Goal: Feedback & Contribution: Leave review/rating

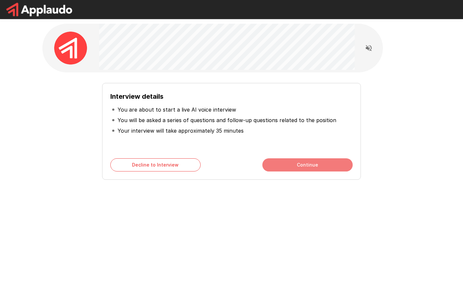
click at [301, 167] on button "Continue" at bounding box center [308, 164] width 90 height 13
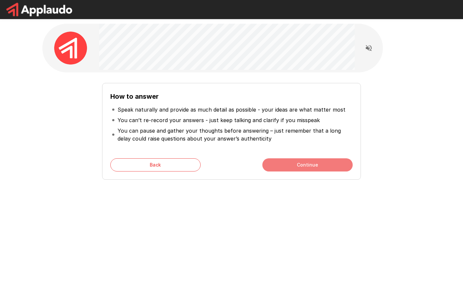
click at [298, 164] on button "Continue" at bounding box center [308, 164] width 90 height 13
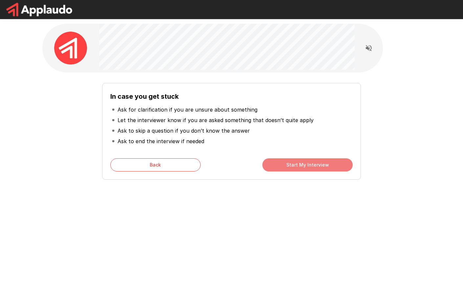
click at [298, 164] on button "Start My Interview" at bounding box center [308, 164] width 90 height 13
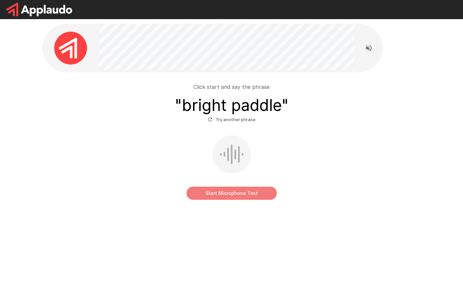
click at [233, 192] on button "Start Microphone Test" at bounding box center [232, 192] width 90 height 13
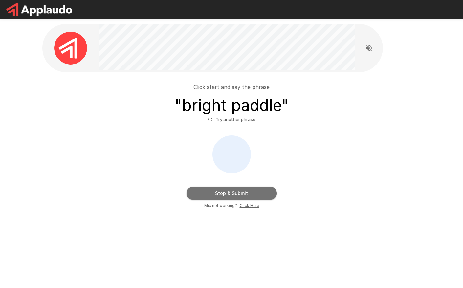
click at [233, 192] on button "Stop & Submit" at bounding box center [232, 192] width 90 height 13
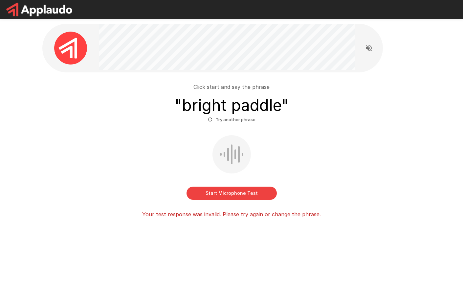
click at [226, 192] on button "Start Microphone Test" at bounding box center [232, 192] width 90 height 13
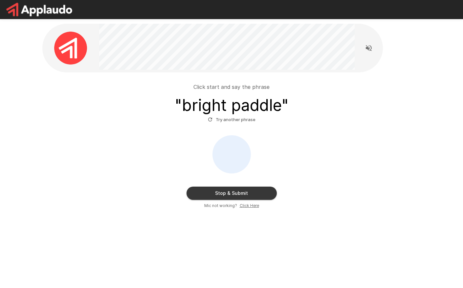
click at [226, 192] on button "Stop & Submit" at bounding box center [232, 192] width 90 height 13
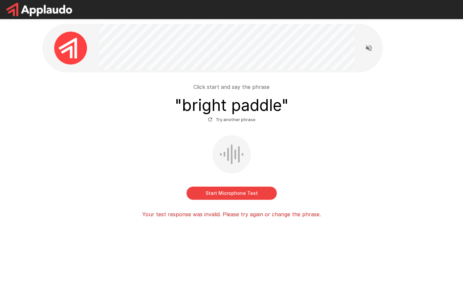
click at [232, 120] on button "Try another phrase" at bounding box center [231, 119] width 51 height 10
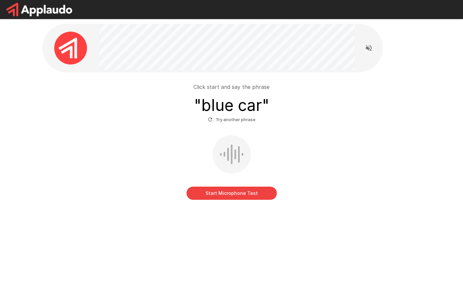
click at [243, 192] on button "Start Microphone Test" at bounding box center [232, 192] width 90 height 13
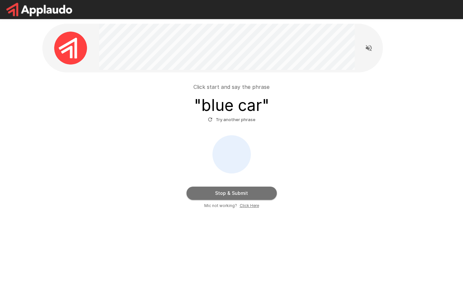
click at [243, 192] on button "Stop & Submit" at bounding box center [232, 192] width 90 height 13
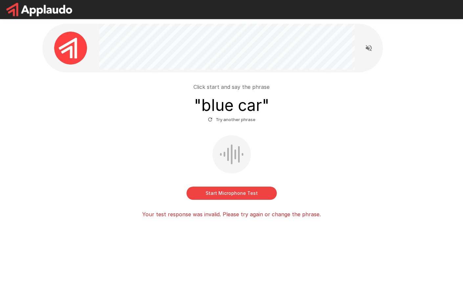
click at [231, 123] on button "Try another phrase" at bounding box center [231, 119] width 51 height 10
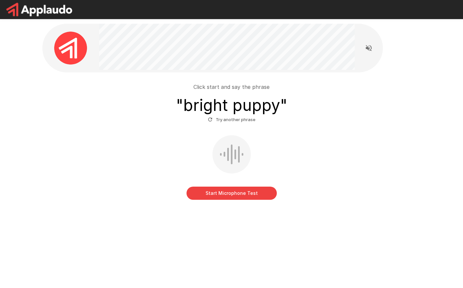
click at [232, 192] on button "Start Microphone Test" at bounding box center [232, 192] width 90 height 13
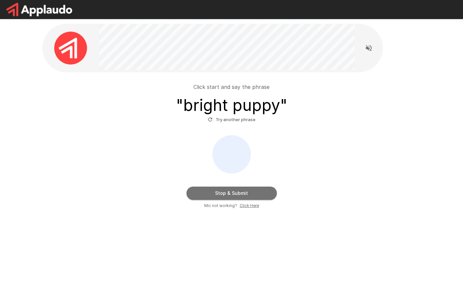
click at [232, 192] on button "Stop & Submit" at bounding box center [232, 192] width 90 height 13
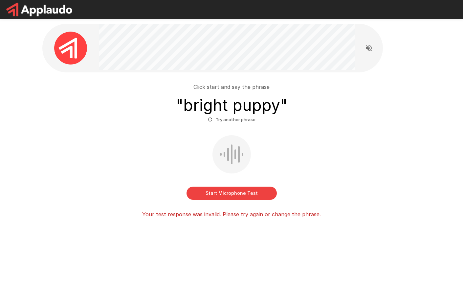
drag, startPoint x: 232, startPoint y: 192, endPoint x: 249, endPoint y: 133, distance: 61.8
click at [257, 147] on div "Start Microphone Test" at bounding box center [231, 167] width 373 height 64
click at [245, 119] on button "Try another phrase" at bounding box center [231, 119] width 51 height 10
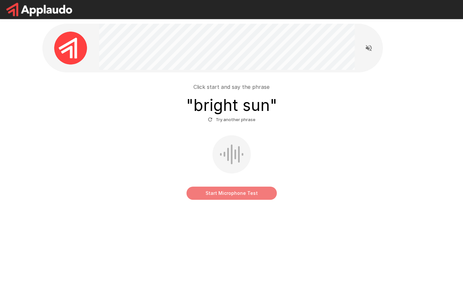
click at [220, 194] on button "Start Microphone Test" at bounding box center [232, 192] width 90 height 13
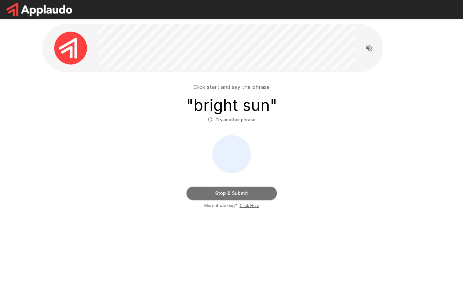
click at [231, 192] on button "Stop & Submit" at bounding box center [232, 192] width 90 height 13
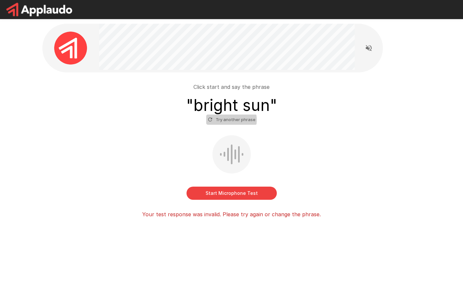
click at [224, 120] on button "Try another phrase" at bounding box center [231, 119] width 51 height 10
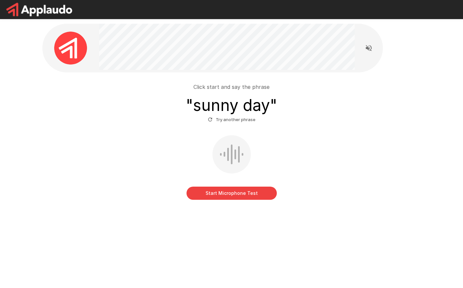
click at [236, 191] on button "Start Microphone Test" at bounding box center [232, 192] width 90 height 13
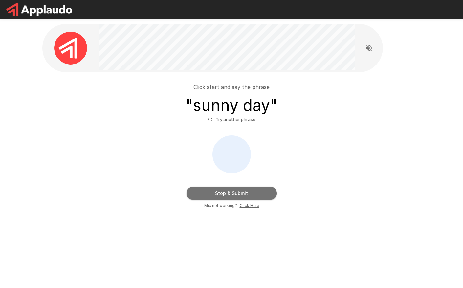
click at [236, 191] on button "Stop & Submit" at bounding box center [232, 192] width 90 height 13
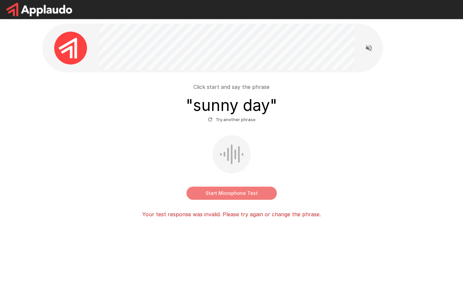
click at [236, 191] on button "Start Microphone Test" at bounding box center [232, 192] width 90 height 13
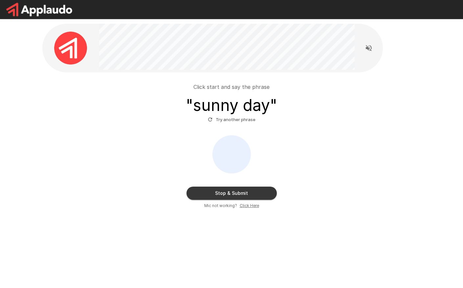
click at [236, 191] on button "Stop & Submit" at bounding box center [232, 192] width 90 height 13
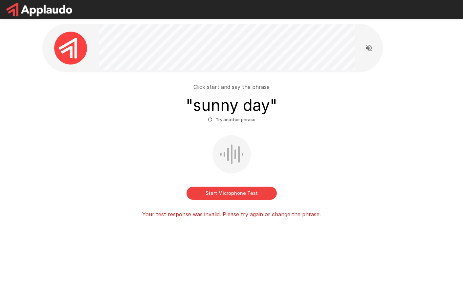
click at [236, 190] on button "Start Microphone Test" at bounding box center [232, 192] width 90 height 13
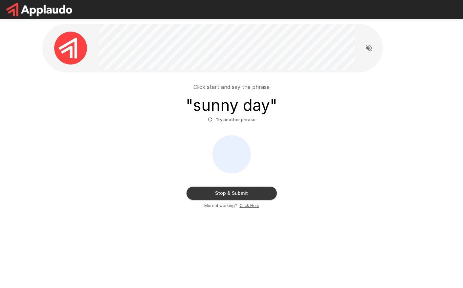
click at [237, 193] on button "Stop & Submit" at bounding box center [232, 192] width 90 height 13
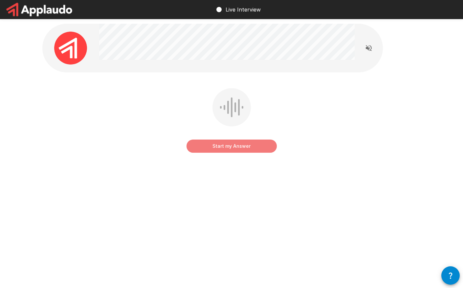
click at [230, 145] on button "Start my Answer" at bounding box center [232, 145] width 90 height 13
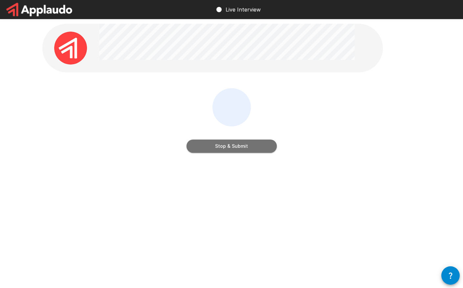
click at [242, 146] on button "Stop & Submit" at bounding box center [232, 145] width 90 height 13
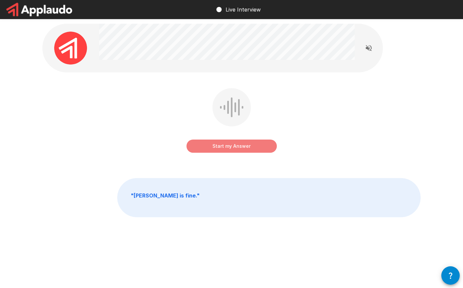
click at [233, 145] on button "Start my Answer" at bounding box center [232, 145] width 90 height 13
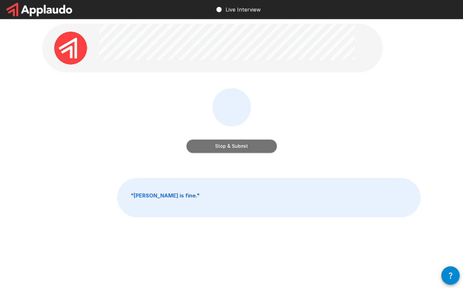
click at [233, 146] on button "Stop & Submit" at bounding box center [232, 145] width 90 height 13
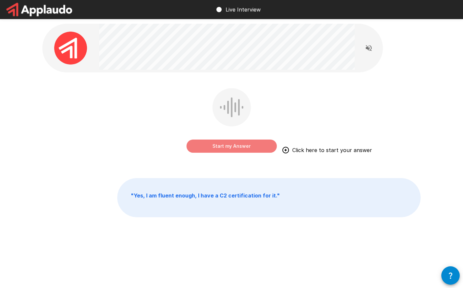
click at [229, 145] on button "Start my Answer" at bounding box center [232, 145] width 90 height 13
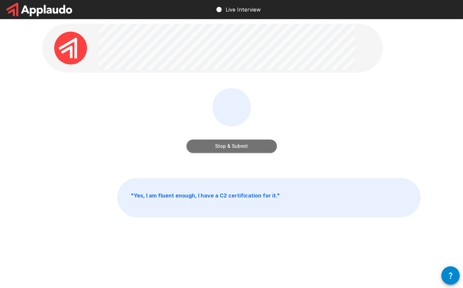
click at [229, 145] on button "Stop & Submit" at bounding box center [232, 145] width 90 height 13
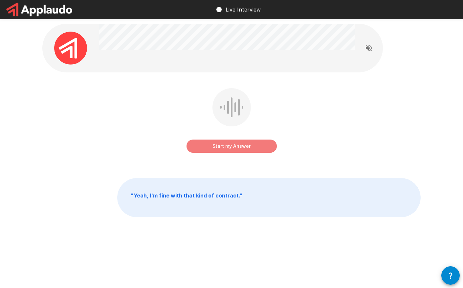
click at [227, 145] on button "Start my Answer" at bounding box center [232, 145] width 90 height 13
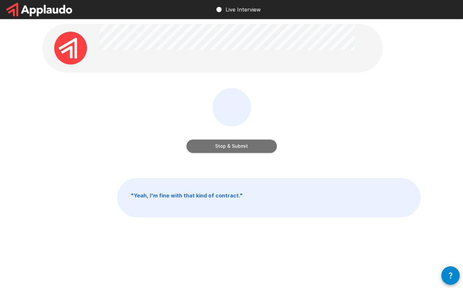
click at [228, 145] on button "Stop & Submit" at bounding box center [232, 145] width 90 height 13
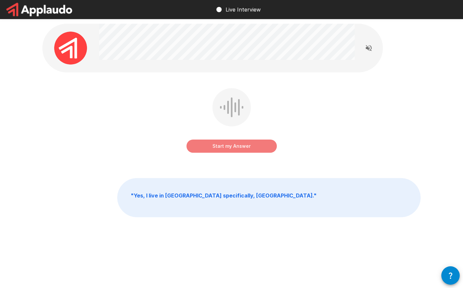
click at [229, 145] on button "Start my Answer" at bounding box center [232, 145] width 90 height 13
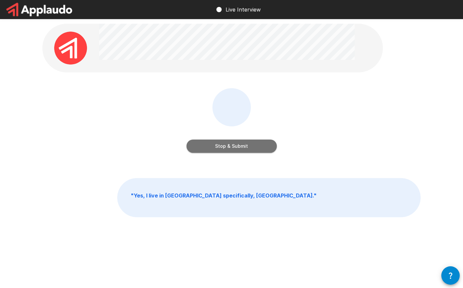
click at [228, 146] on button "Stop & Submit" at bounding box center [232, 145] width 90 height 13
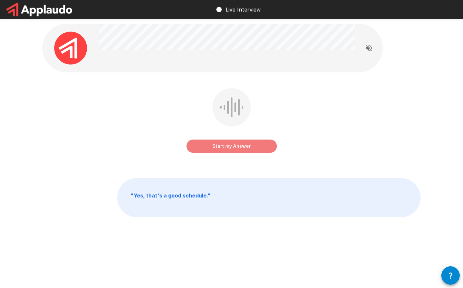
click at [232, 145] on button "Start my Answer" at bounding box center [232, 145] width 90 height 13
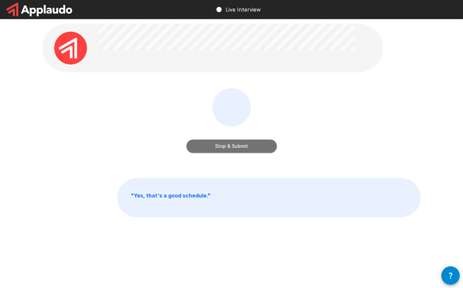
click at [232, 145] on button "Stop & Submit" at bounding box center [232, 145] width 90 height 13
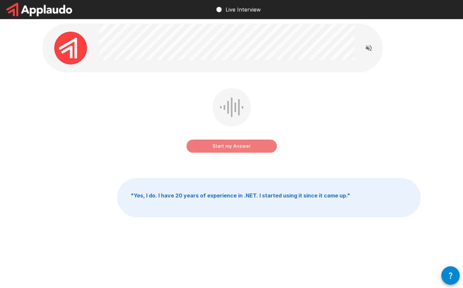
click at [234, 145] on button "Start my Answer" at bounding box center [232, 145] width 90 height 13
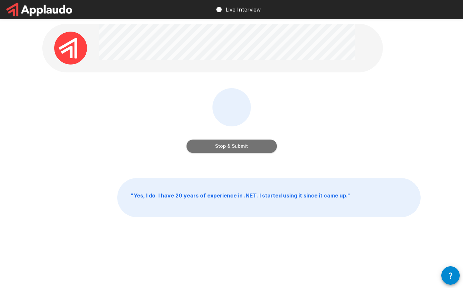
click at [234, 144] on button "Stop & Submit" at bounding box center [232, 145] width 90 height 13
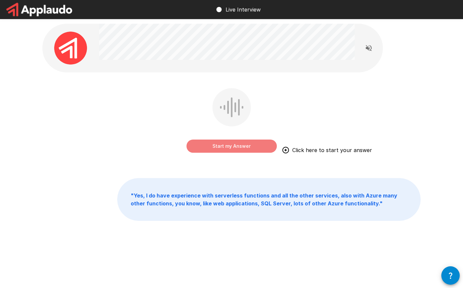
click at [231, 144] on button "Start my Answer" at bounding box center [232, 145] width 90 height 13
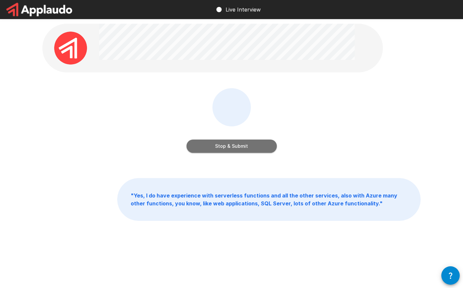
click at [228, 145] on button "Stop & Submit" at bounding box center [232, 145] width 90 height 13
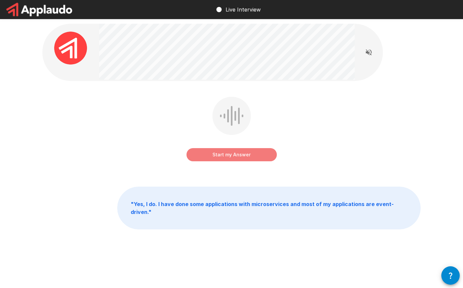
click at [226, 155] on button "Start my Answer" at bounding box center [232, 154] width 90 height 13
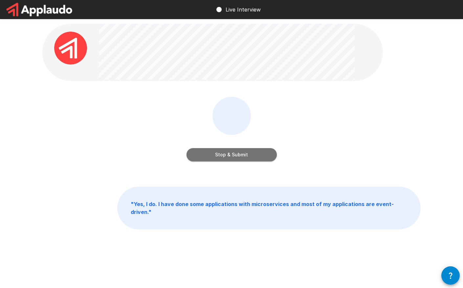
click at [226, 155] on button "Stop & Submit" at bounding box center [232, 154] width 90 height 13
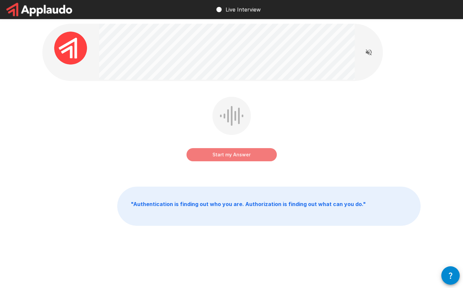
click at [227, 154] on button "Start my Answer" at bounding box center [232, 154] width 90 height 13
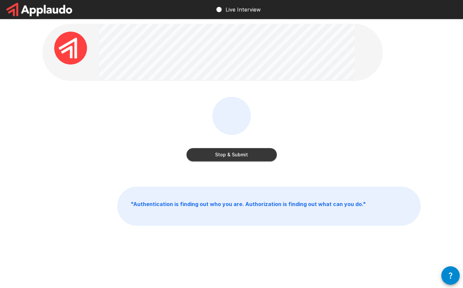
drag, startPoint x: 228, startPoint y: 154, endPoint x: 227, endPoint y: 150, distance: 4.0
click at [228, 155] on button "Stop & Submit" at bounding box center [232, 154] width 90 height 13
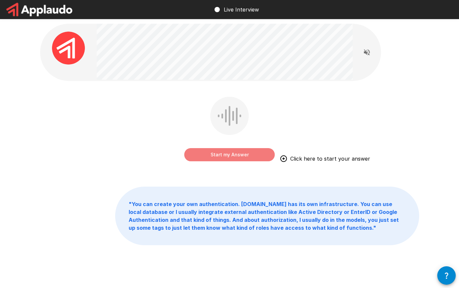
click at [235, 154] on button "Start my Answer" at bounding box center [229, 154] width 90 height 13
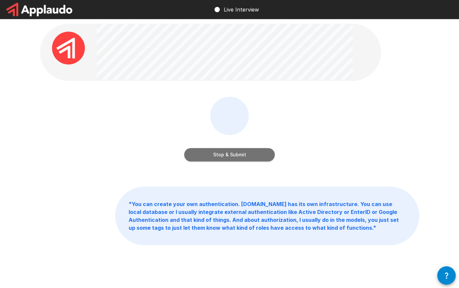
click at [228, 157] on button "Stop & Submit" at bounding box center [229, 154] width 90 height 13
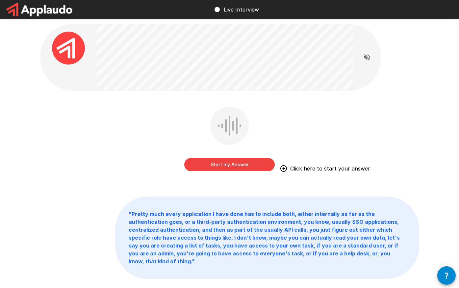
click at [390, 83] on div "Start my Answer Click here to start your answer " Pretty much every application…" at bounding box center [229, 165] width 394 height 331
click at [429, 134] on div "Start my Answer Click here to start your answer " Pretty much every application…" at bounding box center [229, 165] width 459 height 331
click at [254, 164] on button "Start my Answer" at bounding box center [229, 164] width 90 height 13
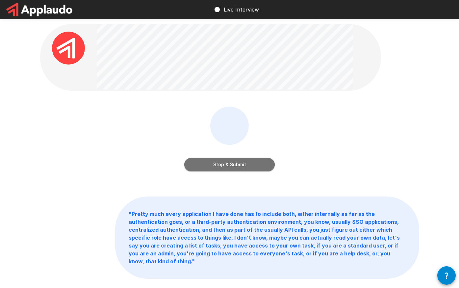
click at [225, 166] on button "Stop & Submit" at bounding box center [229, 164] width 90 height 13
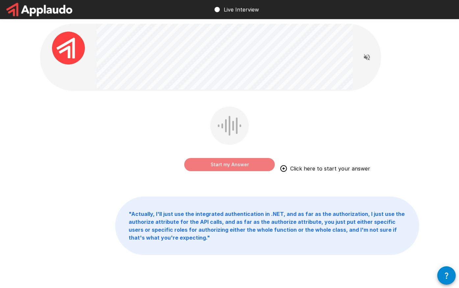
click at [212, 163] on button "Start my Answer" at bounding box center [229, 164] width 90 height 13
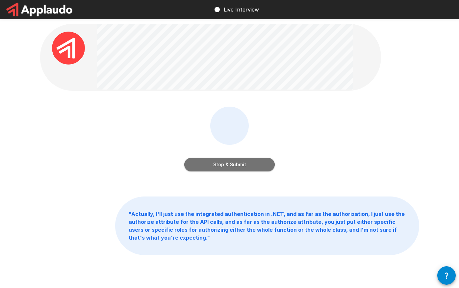
click at [218, 164] on button "Stop & Submit" at bounding box center [229, 164] width 90 height 13
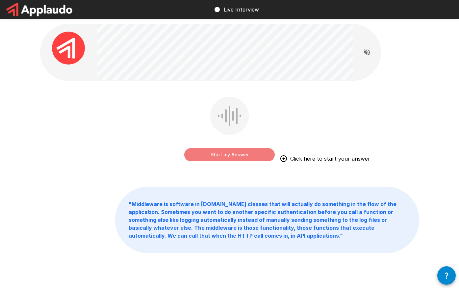
click at [220, 153] on button "Start my Answer" at bounding box center [229, 154] width 90 height 13
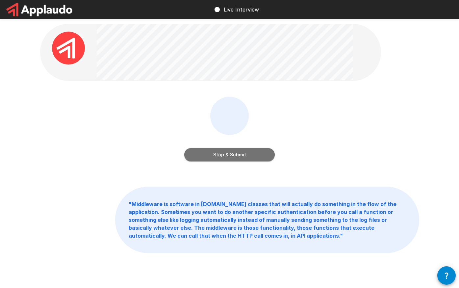
click at [241, 153] on button "Stop & Submit" at bounding box center [229, 154] width 90 height 13
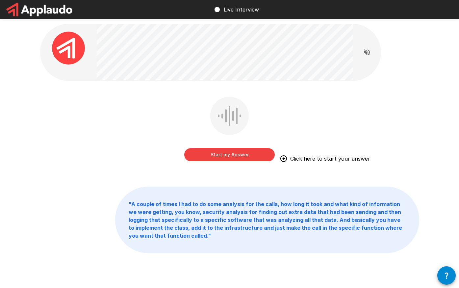
click at [126, 141] on div "Start my Answer Click here to start your answer" at bounding box center [229, 134] width 379 height 74
click at [123, 172] on div "Start my Answer Click here to start your answer " A couple of times I had to do…" at bounding box center [229, 152] width 394 height 305
click at [222, 155] on button "Start my Answer" at bounding box center [229, 154] width 90 height 13
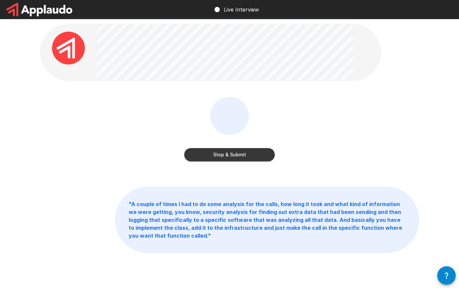
click at [154, 171] on div "Stop & Submit " A couple of times I had to do some analysis for the calls, how …" at bounding box center [229, 152] width 394 height 305
click at [226, 153] on button "Stop & Submit" at bounding box center [229, 154] width 90 height 13
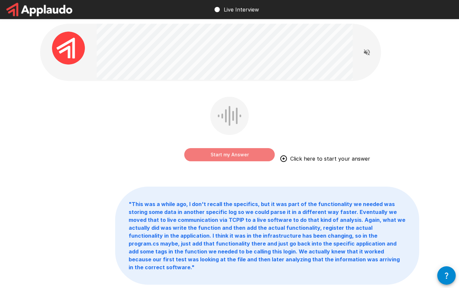
click at [227, 154] on button "Start my Answer" at bounding box center [229, 154] width 90 height 13
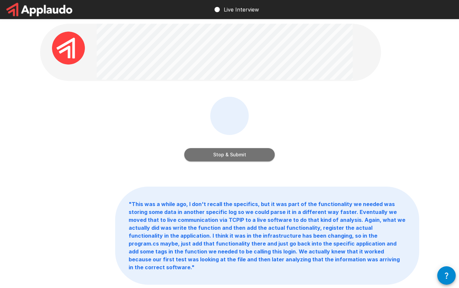
click at [227, 155] on button "Stop & Submit" at bounding box center [229, 154] width 90 height 13
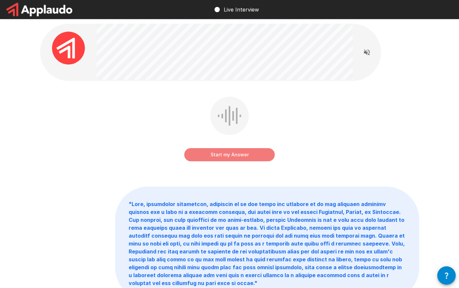
click at [227, 153] on button "Start my Answer" at bounding box center [229, 154] width 90 height 13
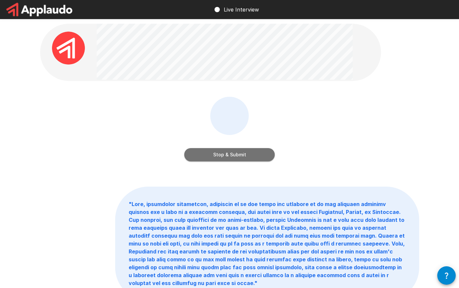
click at [227, 153] on button "Stop & Submit" at bounding box center [229, 154] width 90 height 13
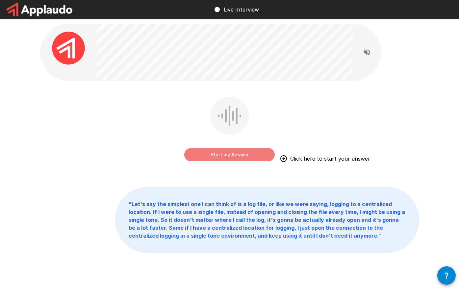
click at [226, 154] on button "Start my Answer" at bounding box center [229, 154] width 90 height 13
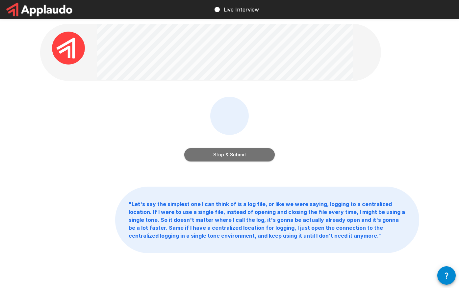
click at [217, 154] on button "Stop & Submit" at bounding box center [229, 154] width 90 height 13
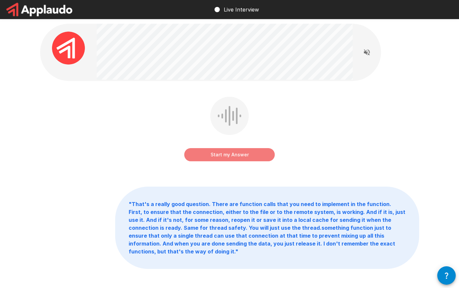
click at [219, 154] on button "Start my Answer" at bounding box center [229, 154] width 90 height 13
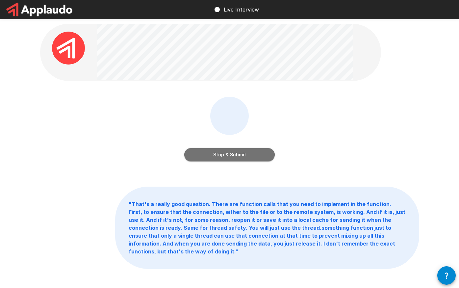
click at [249, 154] on button "Stop & Submit" at bounding box center [229, 154] width 90 height 13
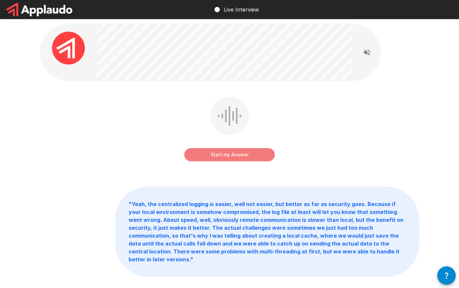
click at [237, 151] on button "Start my Answer" at bounding box center [229, 154] width 90 height 13
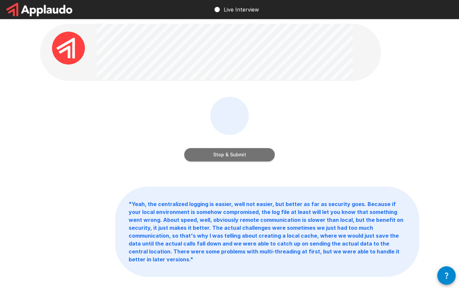
click at [263, 153] on button "Stop & Submit" at bounding box center [229, 154] width 90 height 13
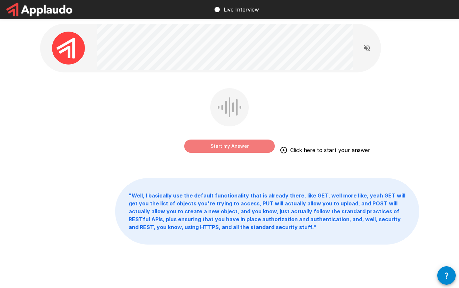
click at [222, 145] on button "Start my Answer" at bounding box center [229, 145] width 90 height 13
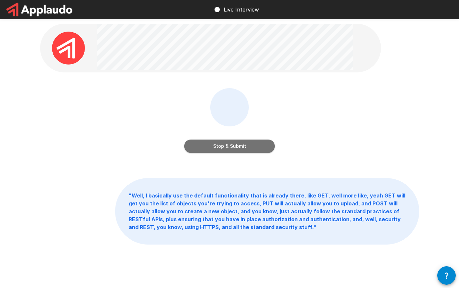
click at [226, 144] on button "Stop & Submit" at bounding box center [229, 145] width 90 height 13
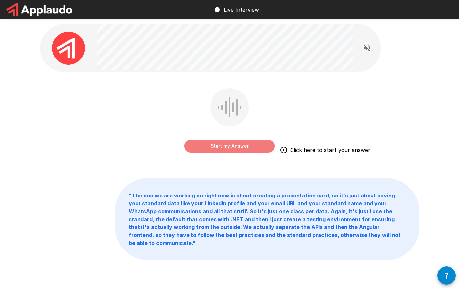
click at [233, 147] on button "Start my Answer" at bounding box center [229, 145] width 90 height 13
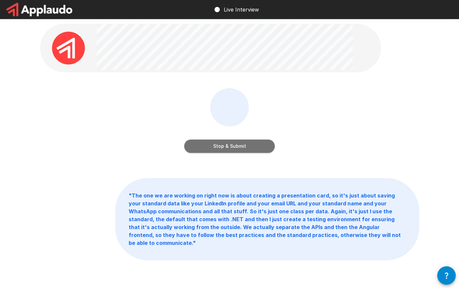
click at [229, 146] on button "Stop & Submit" at bounding box center [229, 145] width 90 height 13
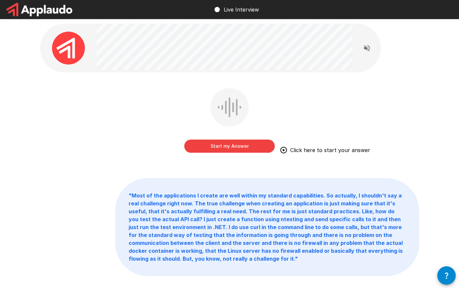
click at [121, 132] on div "Start my Answer Click here to start your answer" at bounding box center [229, 125] width 379 height 74
click at [233, 146] on button "Start my Answer" at bounding box center [229, 145] width 90 height 13
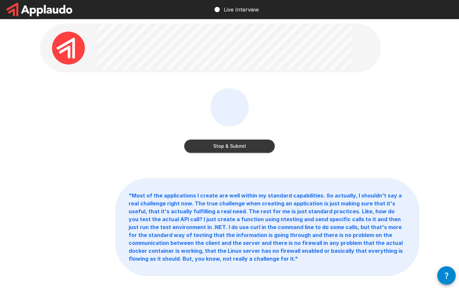
click at [246, 147] on button "Stop & Submit" at bounding box center [229, 145] width 90 height 13
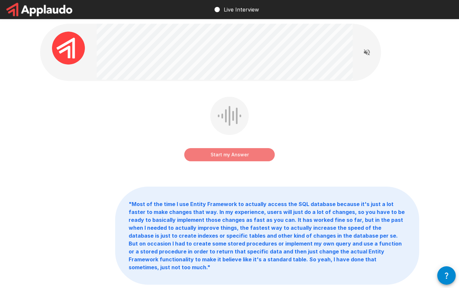
click at [229, 155] on button "Start my Answer" at bounding box center [229, 154] width 90 height 13
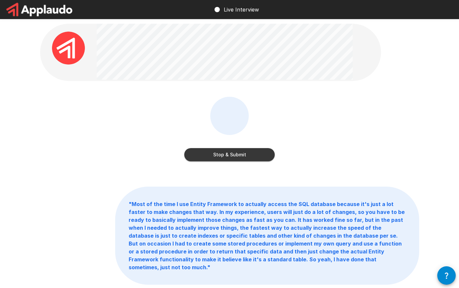
click at [244, 154] on button "Stop & Submit" at bounding box center [229, 154] width 90 height 13
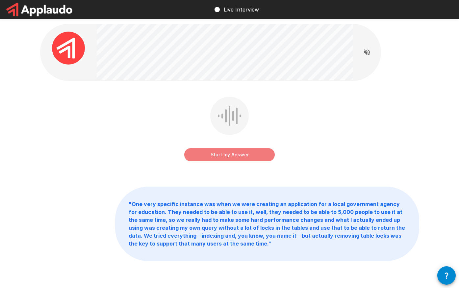
click at [224, 153] on button "Start my Answer" at bounding box center [229, 154] width 90 height 13
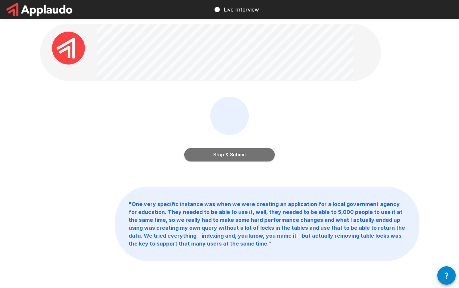
click at [233, 154] on button "Stop & Submit" at bounding box center [229, 154] width 90 height 13
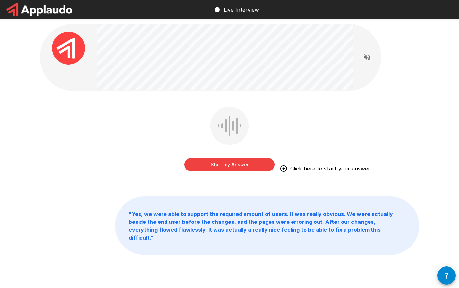
click at [98, 131] on div "Start my Answer Click here to start your answer" at bounding box center [229, 144] width 379 height 74
click at [234, 163] on button "Start my Answer" at bounding box center [229, 164] width 90 height 13
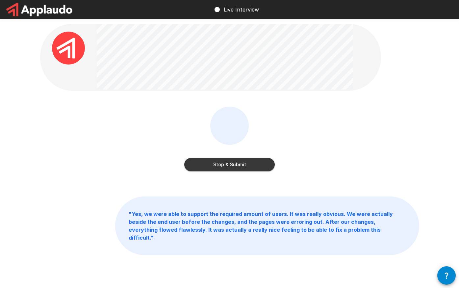
click at [244, 163] on button "Stop & Submit" at bounding box center [229, 164] width 90 height 13
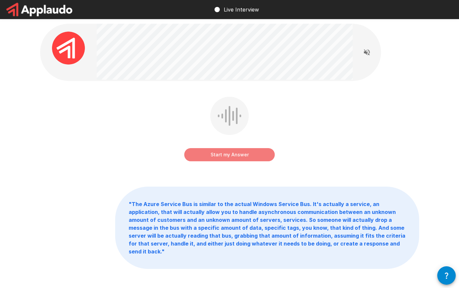
click at [229, 155] on button "Start my Answer" at bounding box center [229, 154] width 90 height 13
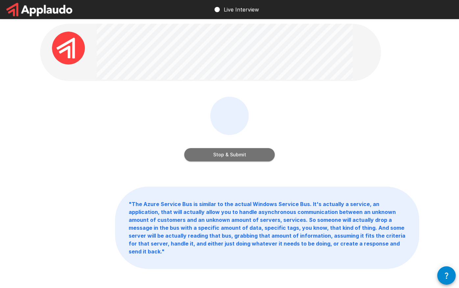
click at [237, 156] on button "Stop & Submit" at bounding box center [229, 154] width 90 height 13
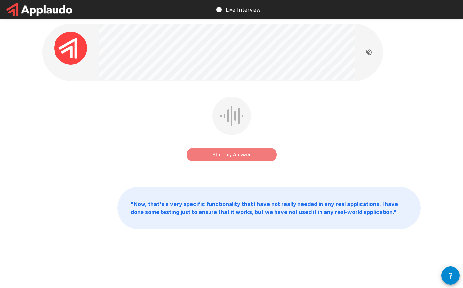
click at [218, 155] on button "Start my Answer" at bounding box center [232, 154] width 90 height 13
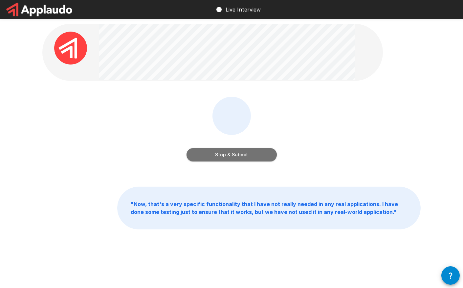
click at [248, 154] on button "Stop & Submit" at bounding box center [232, 154] width 90 height 13
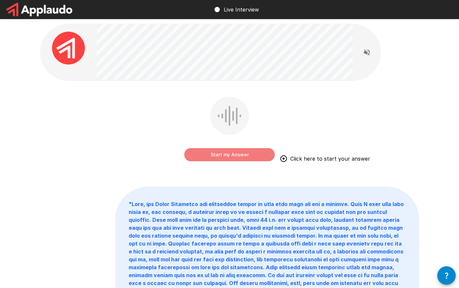
click at [229, 154] on button "Start my Answer" at bounding box center [229, 154] width 90 height 13
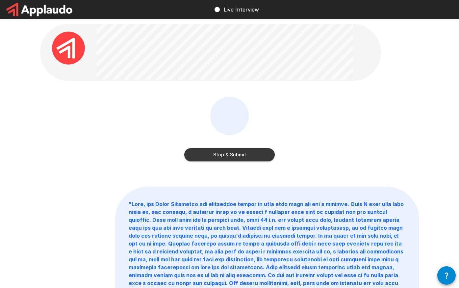
click at [223, 156] on button "Stop & Submit" at bounding box center [229, 154] width 90 height 13
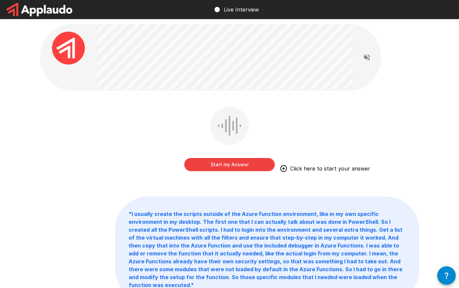
click at [126, 137] on div "Start my Answer Click here to start your answer" at bounding box center [229, 144] width 379 height 74
click at [220, 164] on button "Start my Answer" at bounding box center [229, 164] width 90 height 13
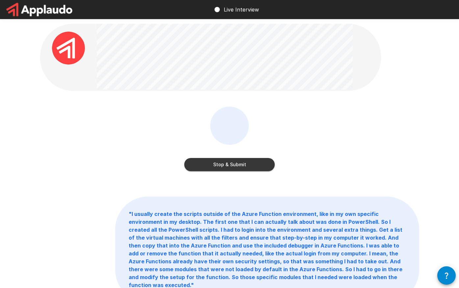
click at [241, 163] on button "Stop & Submit" at bounding box center [229, 164] width 90 height 13
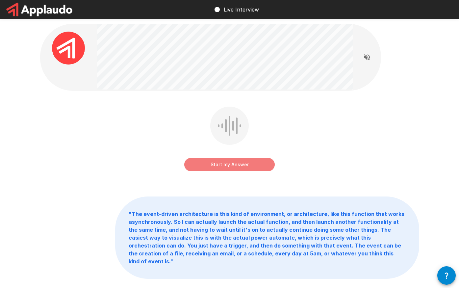
click at [233, 165] on button "Start my Answer" at bounding box center [229, 164] width 90 height 13
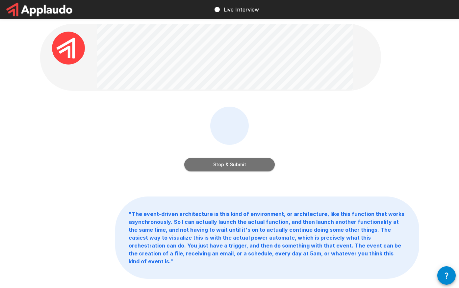
click at [226, 163] on button "Stop & Submit" at bounding box center [229, 164] width 90 height 13
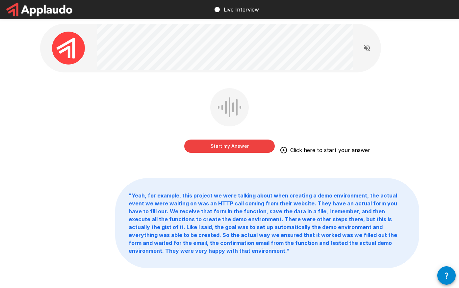
click at [224, 144] on button "Start my Answer" at bounding box center [229, 145] width 90 height 13
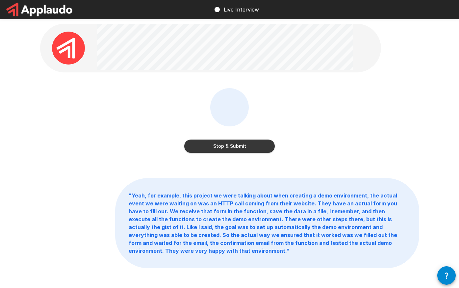
click at [246, 146] on button "Stop & Submit" at bounding box center [229, 145] width 90 height 13
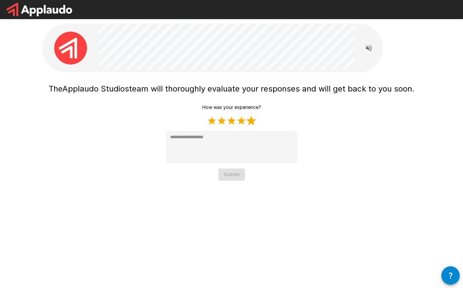
click at [253, 118] on label "5 Stars" at bounding box center [252, 121] width 10 height 10
type textarea "*"
click at [237, 172] on button "Submit" at bounding box center [232, 174] width 27 height 12
